Goal: Task Accomplishment & Management: Use online tool/utility

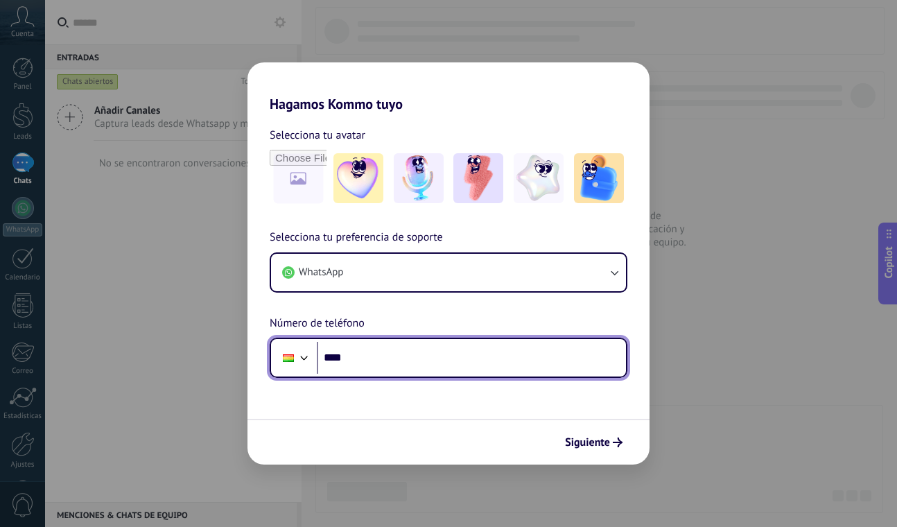
click at [427, 359] on input "****" at bounding box center [471, 358] width 309 height 32
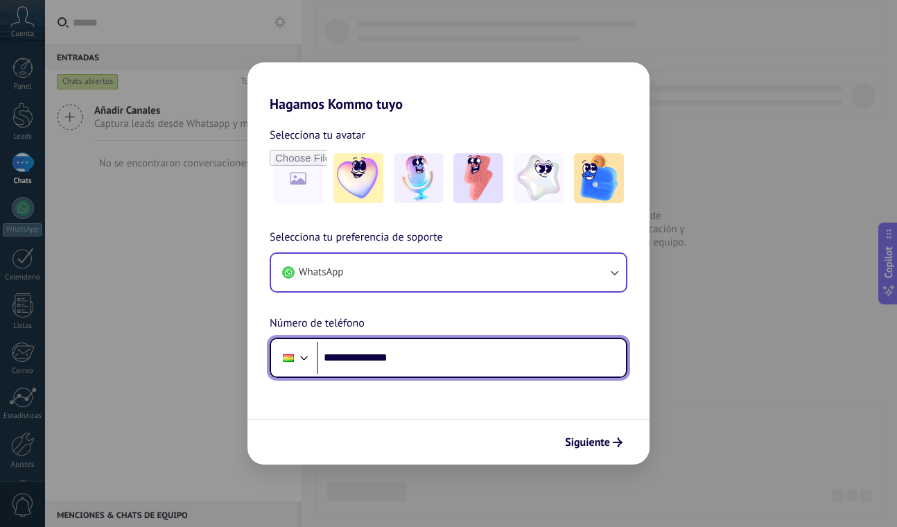
type input "**********"
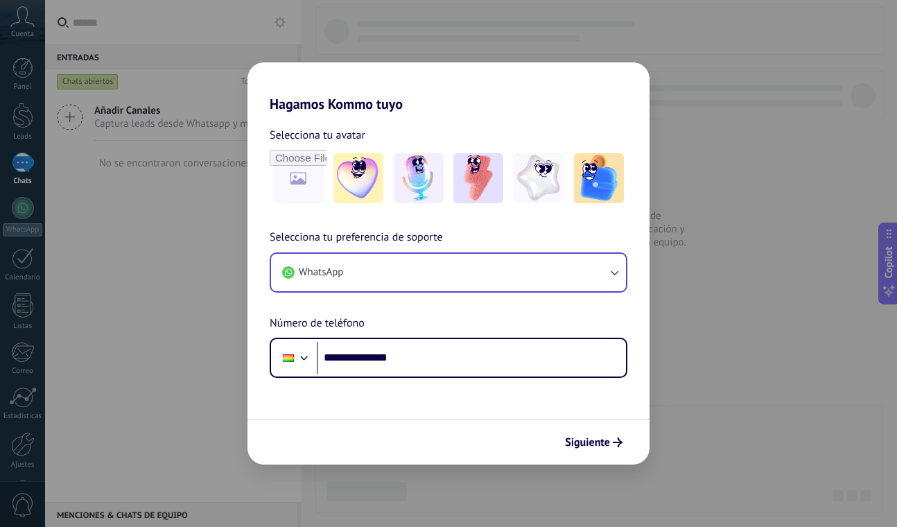
click at [544, 261] on button "WhatsApp" at bounding box center [448, 272] width 355 height 37
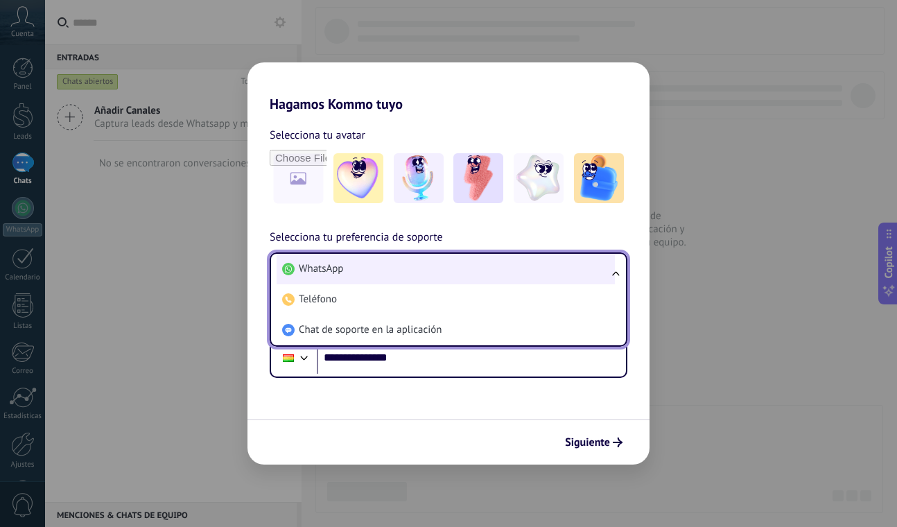
click at [408, 270] on li "WhatsApp" at bounding box center [446, 269] width 338 height 31
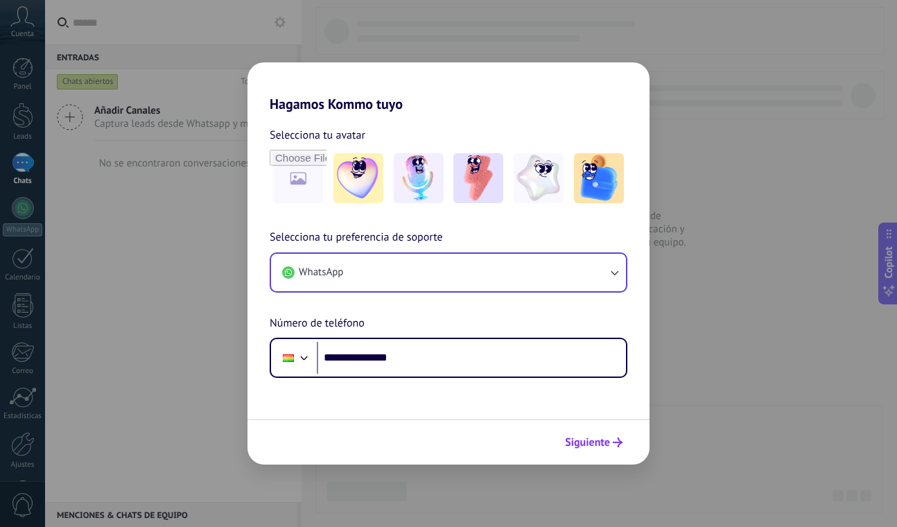
click at [596, 442] on span "Siguiente" at bounding box center [587, 443] width 45 height 10
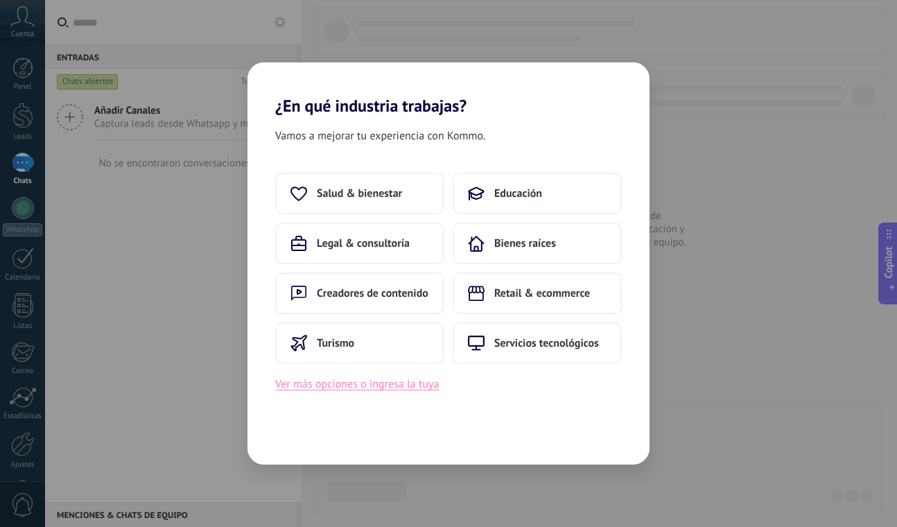
click at [423, 383] on button "Ver más opciones o ingresa la tuya" at bounding box center [357, 384] width 164 height 18
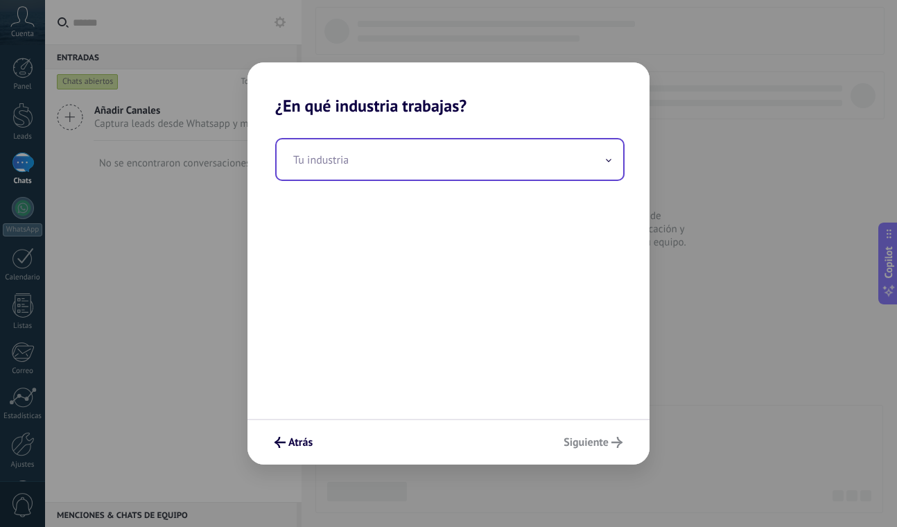
click at [384, 171] on input "text" at bounding box center [450, 159] width 347 height 40
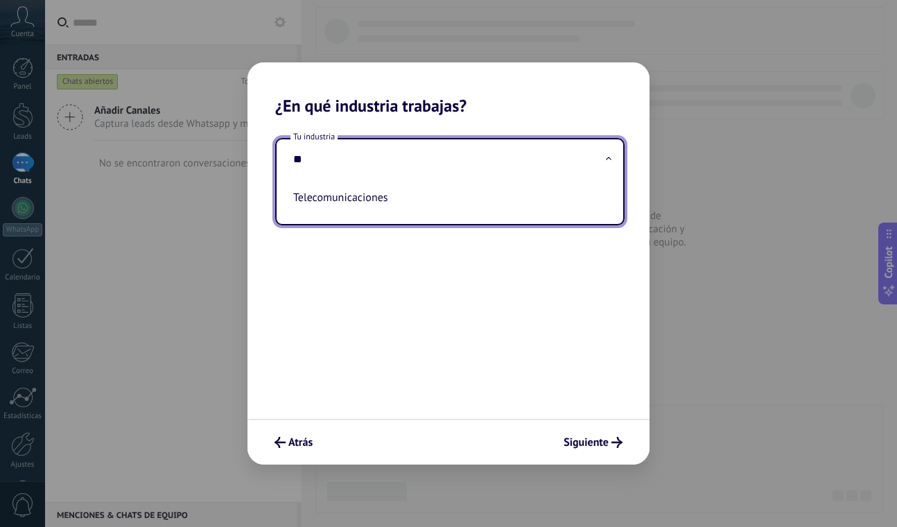
type input "*"
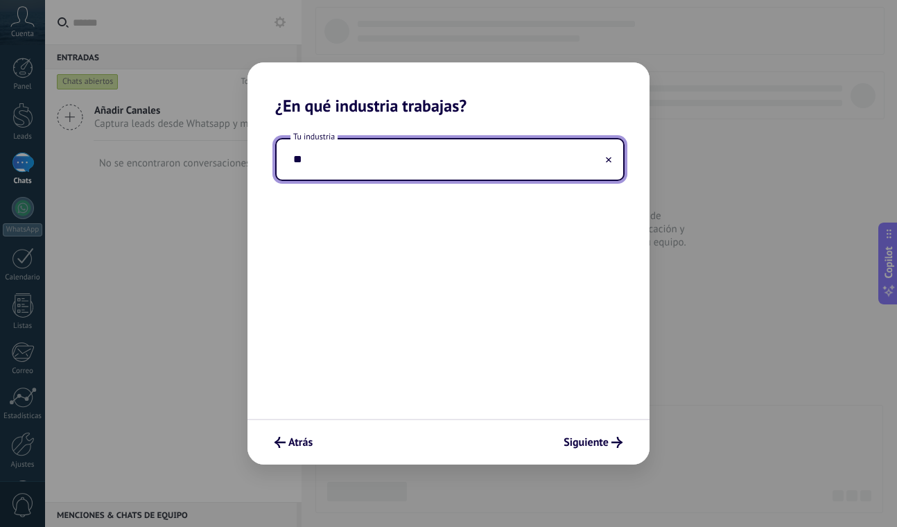
type input "*"
type input "**********"
click at [602, 449] on button "Siguiente" at bounding box center [593, 443] width 71 height 24
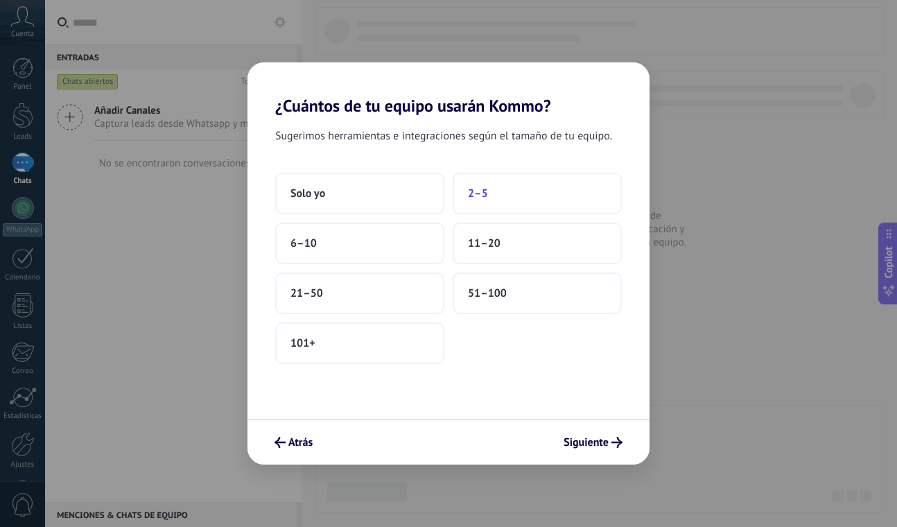
click at [508, 182] on button "2–5" at bounding box center [537, 194] width 169 height 42
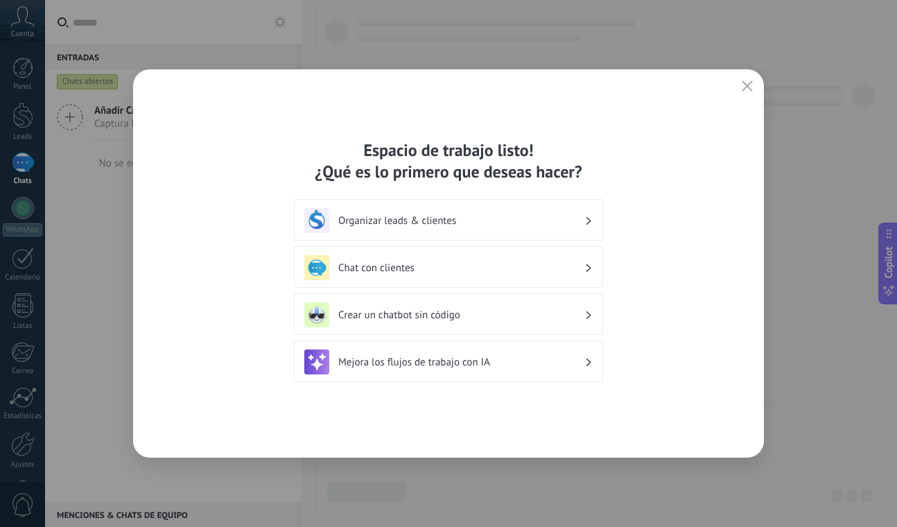
click at [571, 270] on h3 "Chat con clientes" at bounding box center [461, 267] width 246 height 13
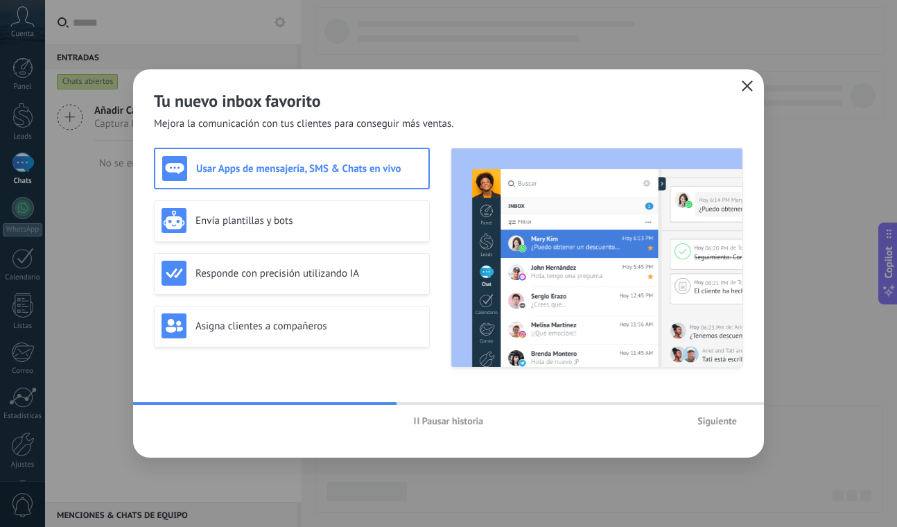
click at [752, 83] on use "button" at bounding box center [748, 85] width 10 height 10
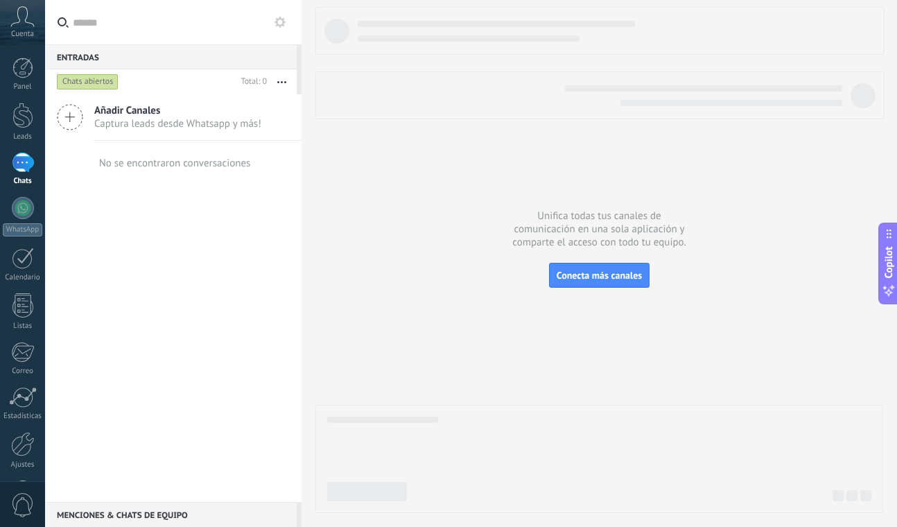
scroll to position [50, 0]
click at [19, 129] on link "Leads" at bounding box center [22, 122] width 45 height 39
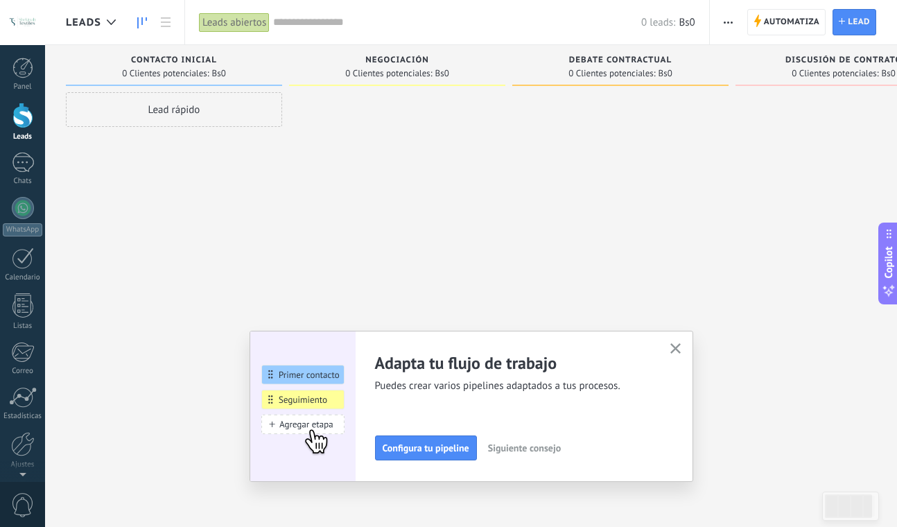
click at [673, 348] on icon "button" at bounding box center [676, 348] width 10 height 10
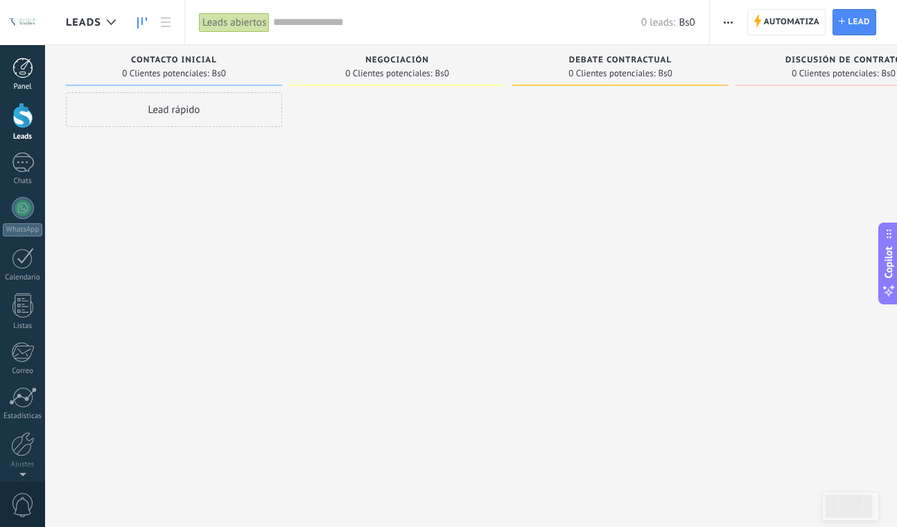
click at [19, 76] on div at bounding box center [22, 68] width 21 height 21
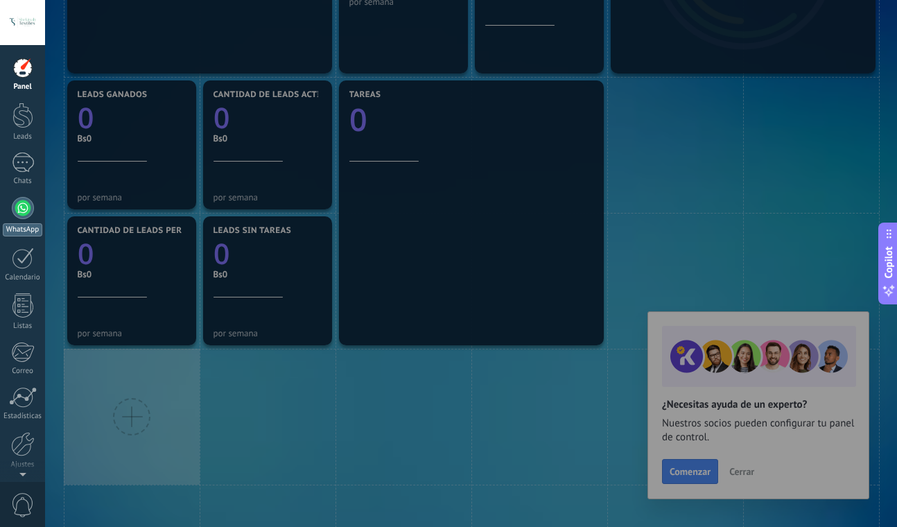
click at [19, 226] on div "WhatsApp" at bounding box center [23, 229] width 40 height 13
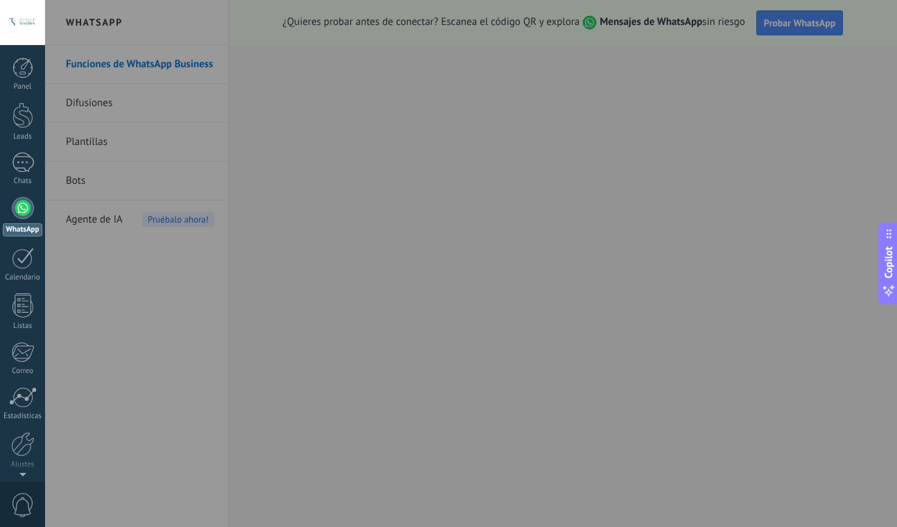
click at [256, 123] on div at bounding box center [493, 263] width 897 height 527
click at [87, 121] on div at bounding box center [493, 263] width 897 height 527
click at [90, 108] on div at bounding box center [493, 263] width 897 height 527
click at [92, 159] on div at bounding box center [493, 263] width 897 height 527
click at [96, 200] on div at bounding box center [493, 263] width 897 height 527
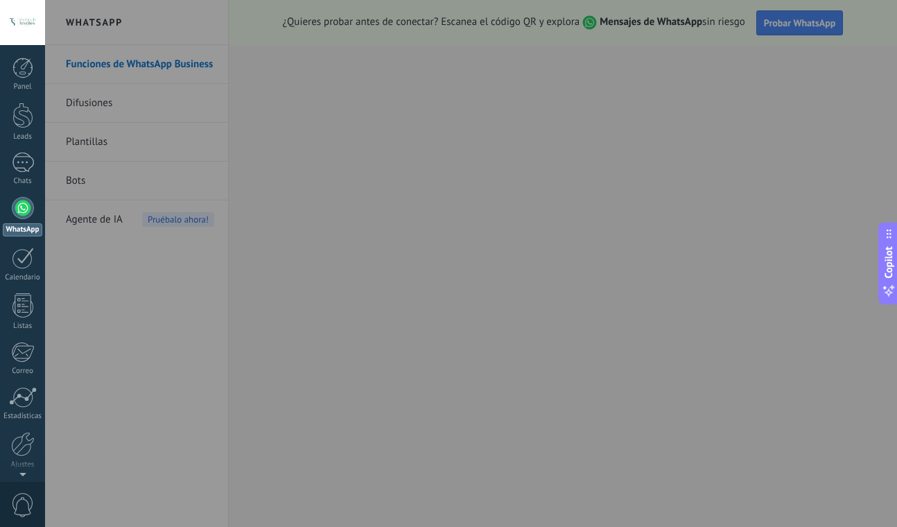
click at [154, 211] on div at bounding box center [493, 263] width 897 height 527
drag, startPoint x: 189, startPoint y: 205, endPoint x: 150, endPoint y: 55, distance: 154.6
click at [189, 200] on div at bounding box center [493, 263] width 897 height 527
click at [22, 158] on div at bounding box center [23, 163] width 22 height 20
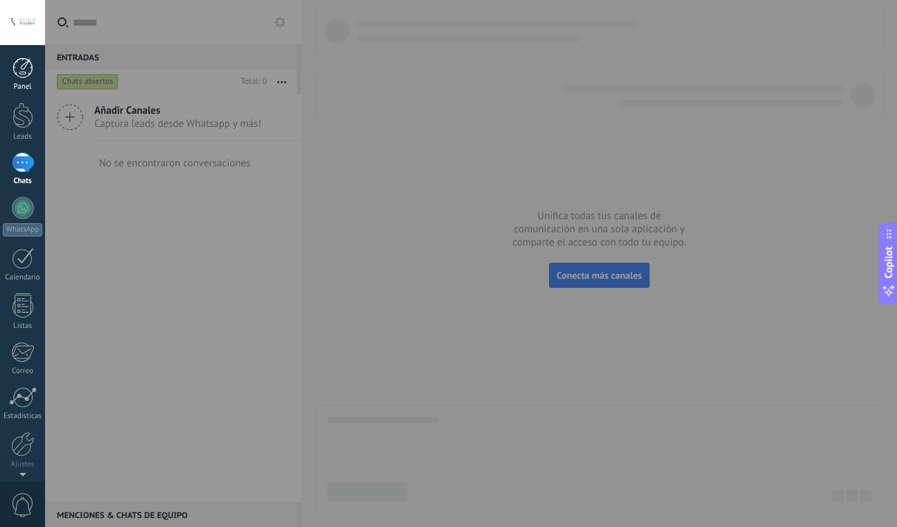
click at [24, 66] on div at bounding box center [22, 68] width 21 height 21
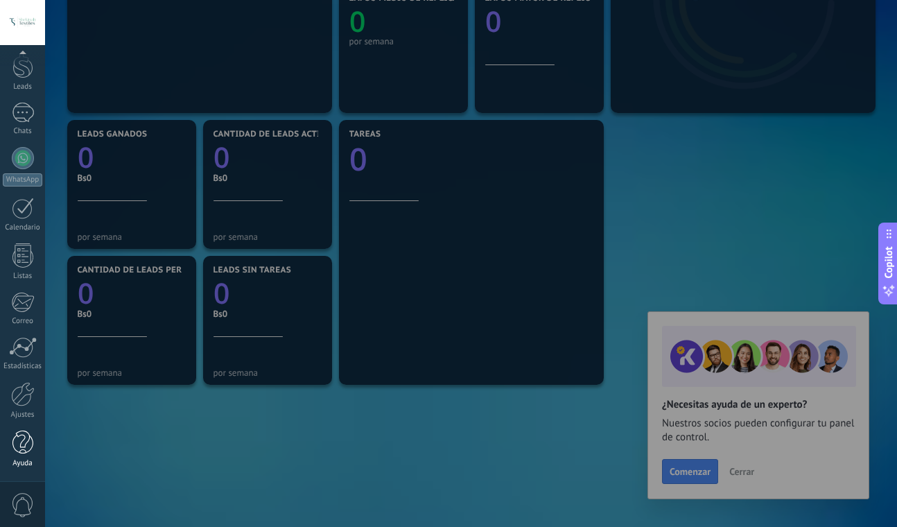
scroll to position [50, 0]
click at [30, 179] on div "WhatsApp" at bounding box center [23, 179] width 40 height 13
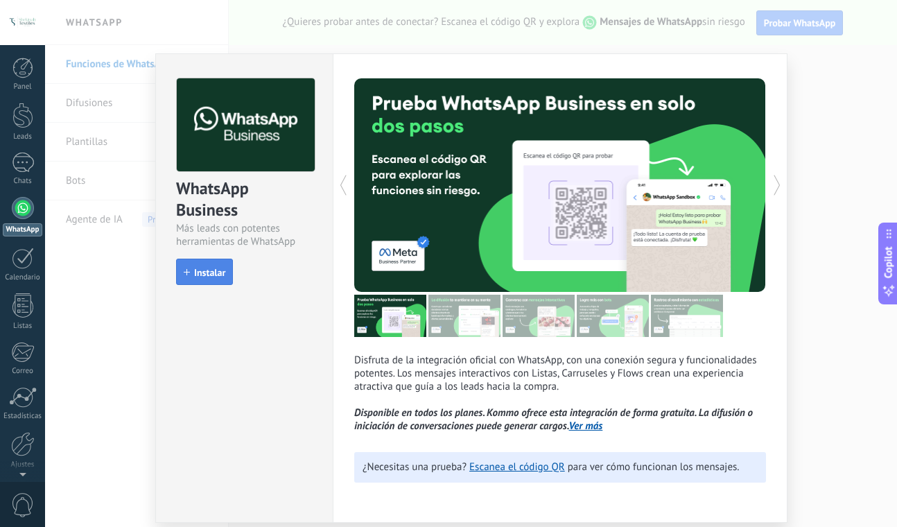
click at [220, 273] on span "Instalar" at bounding box center [209, 273] width 31 height 10
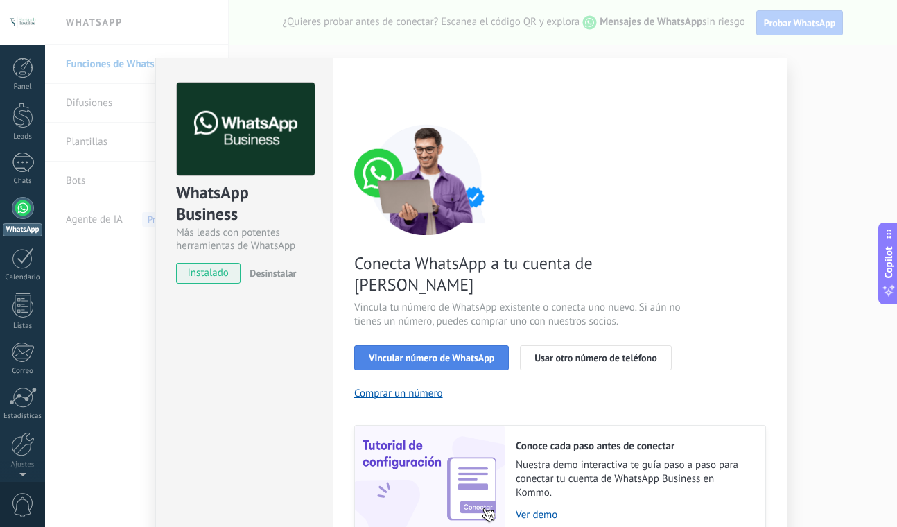
click at [409, 345] on button "Vincular número de WhatsApp" at bounding box center [431, 357] width 155 height 25
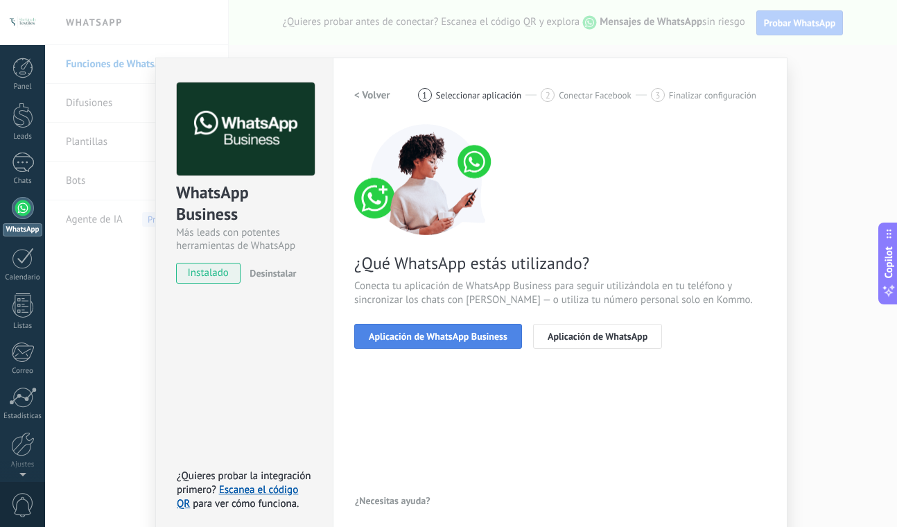
click at [412, 339] on span "Aplicación de WhatsApp Business" at bounding box center [438, 336] width 139 height 10
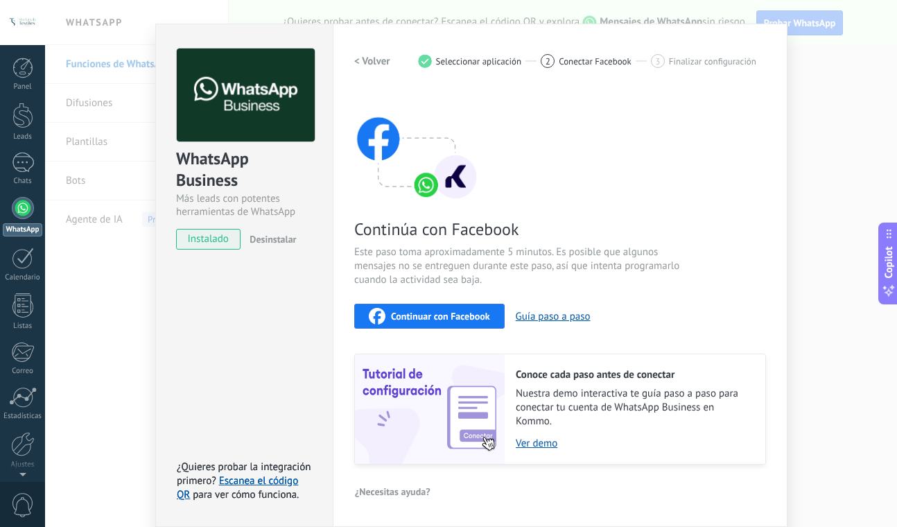
scroll to position [33, 0]
click at [450, 316] on span "Continuar con Facebook" at bounding box center [440, 317] width 99 height 10
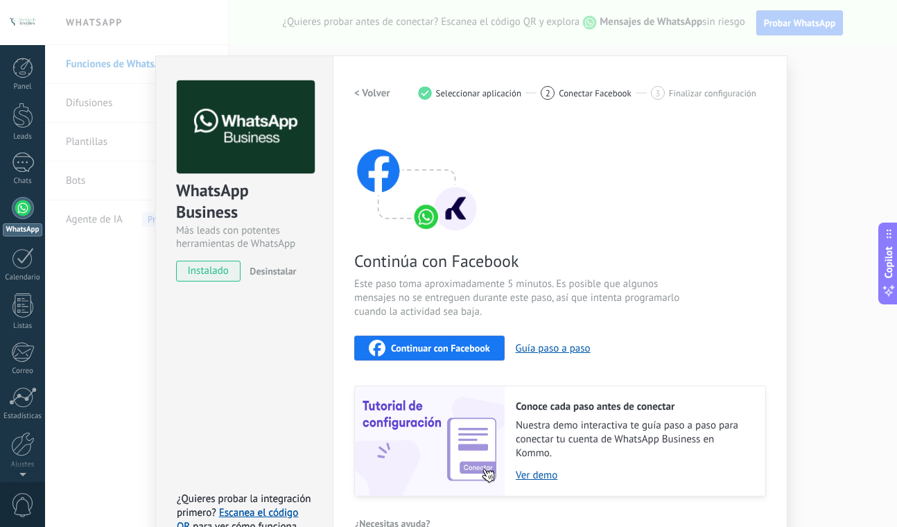
scroll to position [0, 0]
